Goal: Navigation & Orientation: Find specific page/section

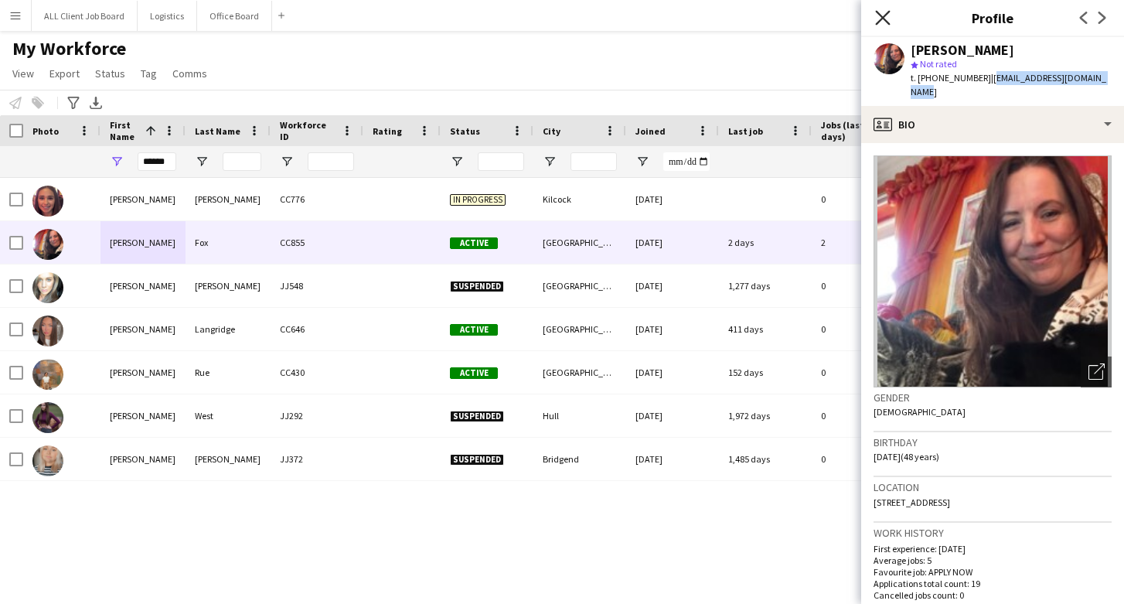
click at [882, 13] on icon "Close pop-in" at bounding box center [882, 17] width 15 height 15
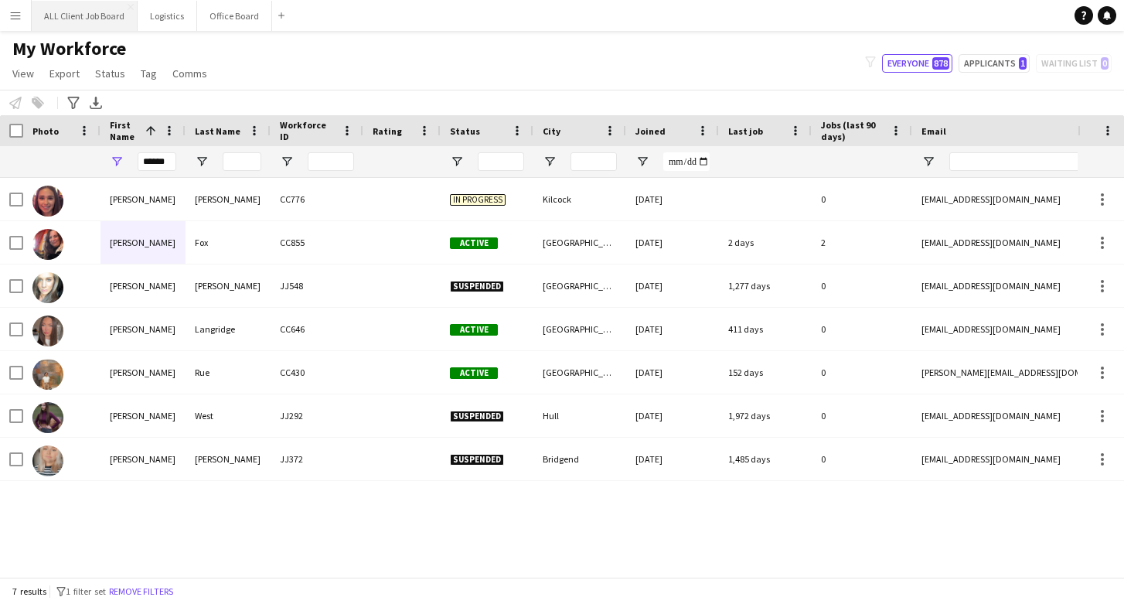
click at [94, 14] on button "ALL Client Job Board Close" at bounding box center [85, 16] width 106 height 30
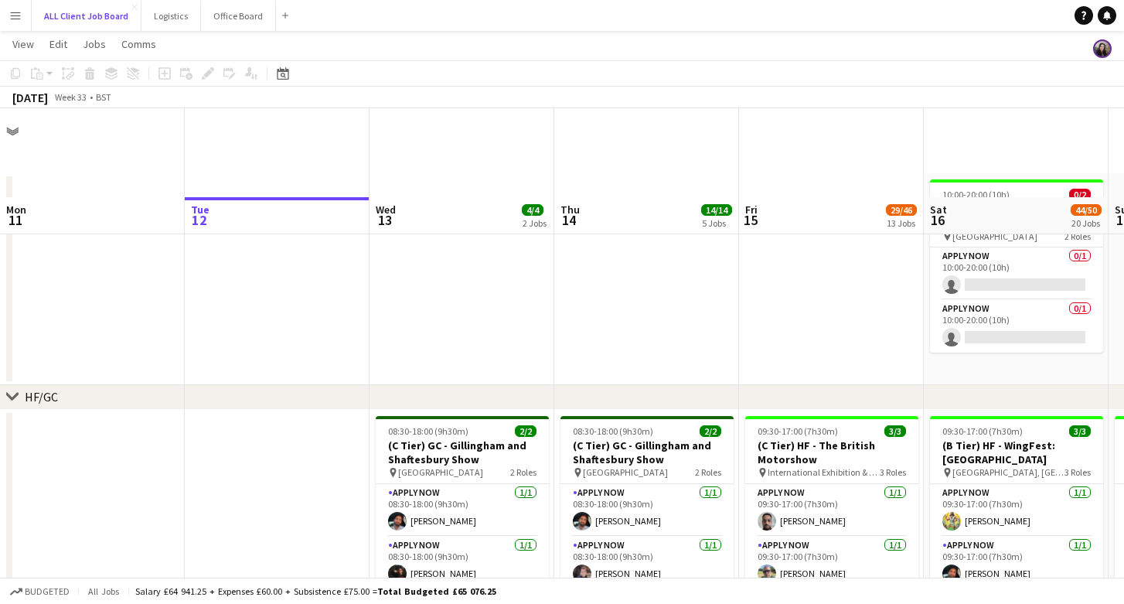
scroll to position [105, 0]
